Goal: Information Seeking & Learning: Learn about a topic

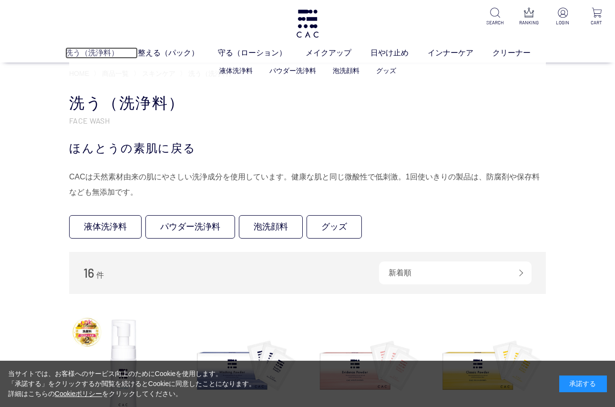
click at [103, 51] on link "洗う（洗浄料）" at bounding box center [101, 52] width 72 height 11
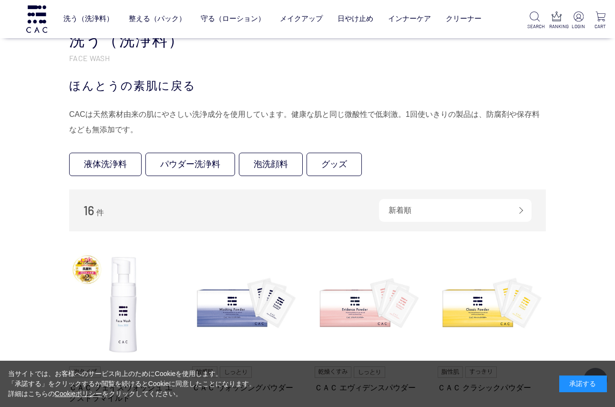
scroll to position [143, 0]
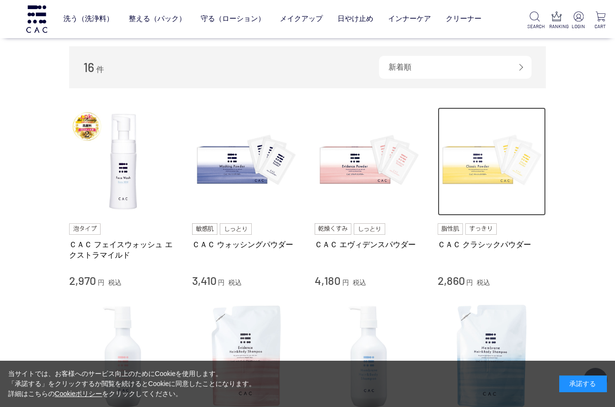
click at [479, 172] on img at bounding box center [492, 161] width 109 height 109
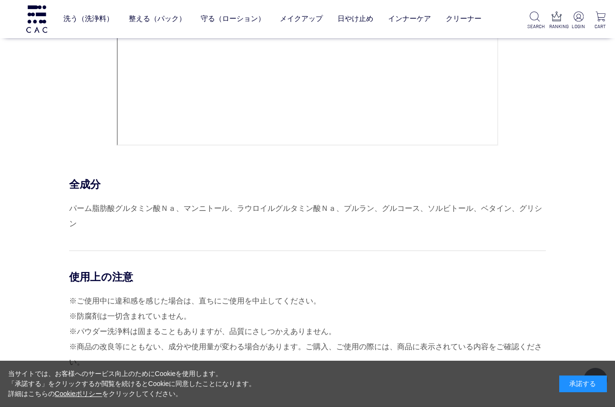
scroll to position [3957, 0]
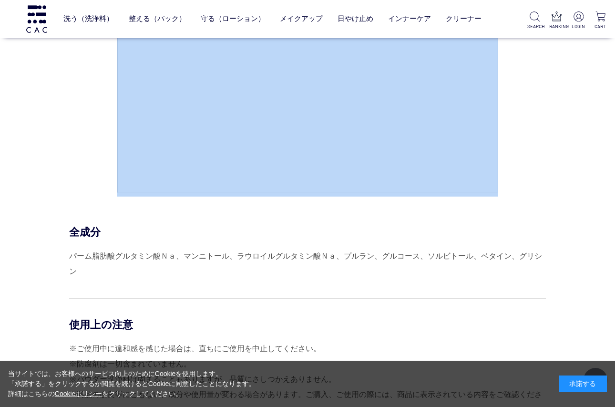
drag, startPoint x: 72, startPoint y: 231, endPoint x: 547, endPoint y: 253, distance: 475.8
click at [546, 253] on div "HOW TO USE STEP.1 洗浄料 洗う パウダー洗浄料と、ぬるま湯で濡らした泡立てネットをボウルに入れます。パウダー洗浄料をとかすように、まわす・揉…" at bounding box center [307, 34] width 477 height 838
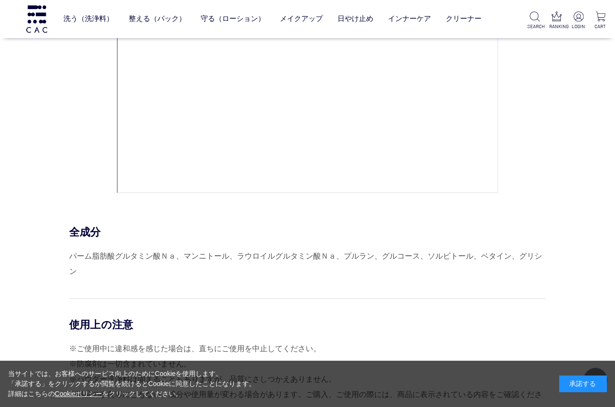
click at [546, 253] on div "HOW TO USE STEP.1 洗浄料 洗う パウダー洗浄料と、ぬるま湯で濡らした泡立てネットをボウルに入れます。パウダー洗浄料をとかすように、まわす・揉…" at bounding box center [307, 34] width 477 height 838
click at [173, 238] on div "全成分" at bounding box center [307, 232] width 477 height 14
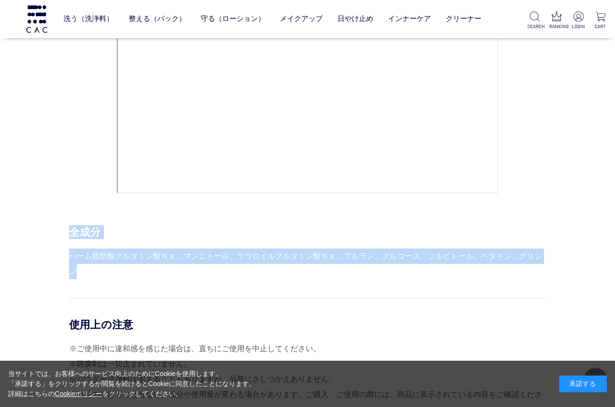
drag, startPoint x: 71, startPoint y: 230, endPoint x: 544, endPoint y: 252, distance: 473.9
click at [544, 252] on div "全成分 パーム脂肪酸グルタミン酸Ｎａ、マンニトール、ラウロイルグルタミン酸Ｎａ、プルラン、グルコース、ソルビトール、ベタイン、グリシン" at bounding box center [307, 252] width 477 height 54
copy div "全成分 パーム脂肪酸グルタミン酸Ｎａ、マンニトール、ラウロイルグルタミン酸Ｎａ、プルラン、グルコース、ソルビトール、ベタイン、グリシン"
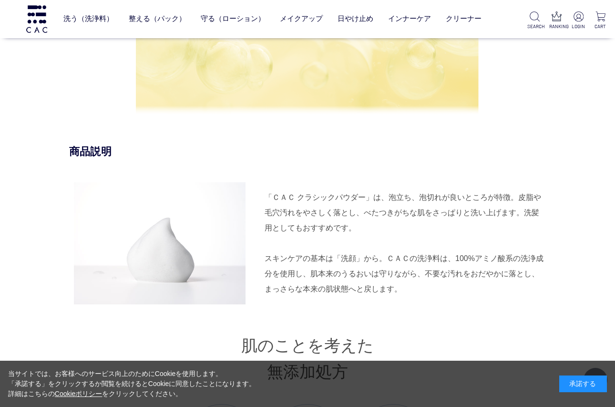
scroll to position [810, 0]
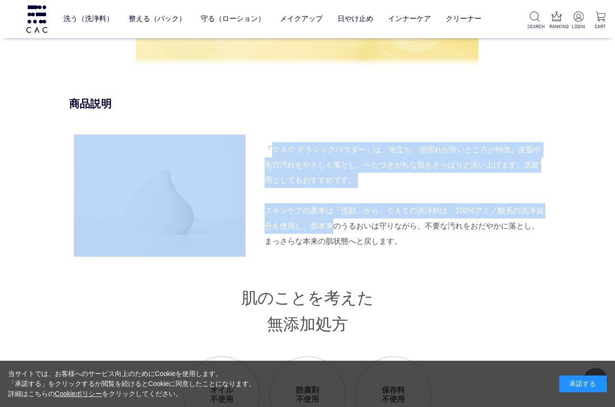
drag, startPoint x: 267, startPoint y: 147, endPoint x: 336, endPoint y: 219, distance: 99.1
click at [336, 219] on div "「ＣＡＣ クラシックパウダー」は、泡立ち、泡切れが良いところが特徴。皮脂や毛穴汚れをやさしく落とし、べたつきがちな肌をさっぱりと洗い上げます。洗髪用としてもお…" at bounding box center [307, 195] width 477 height 122
click at [369, 186] on div "「ＣＡＣ クラシックパウダー」は、泡立ち、泡切れが良いところが特徴。皮脂や毛穴汚れをやさしく落とし、べたつきがちな肌をさっぱりと洗い上げます。洗髪用としてもお…" at bounding box center [405, 165] width 281 height 46
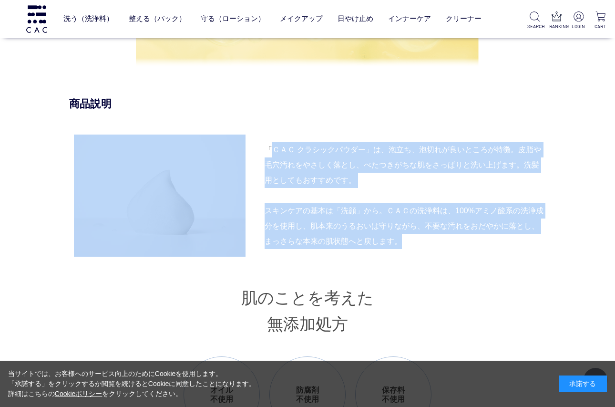
drag, startPoint x: 268, startPoint y: 147, endPoint x: 400, endPoint y: 240, distance: 161.5
click at [400, 240] on div "「ＣＡＣ クラシックパウダー」は、泡立ち、泡切れが良いところが特徴。皮脂や毛穴汚れをやさしく落とし、べたつきがちな肌をさっぱりと洗い上げます。洗髪用としてもお…" at bounding box center [307, 195] width 477 height 122
copy div "「ＣＡＣ クラシックパウダー」は、泡立ち、泡切れが良いところが特徴。皮脂や毛穴汚れをやさしく落とし、べたつきがちな肌をさっぱりと洗い上げます。洗髪用としてもお…"
